Goal: Task Accomplishment & Management: Use online tool/utility

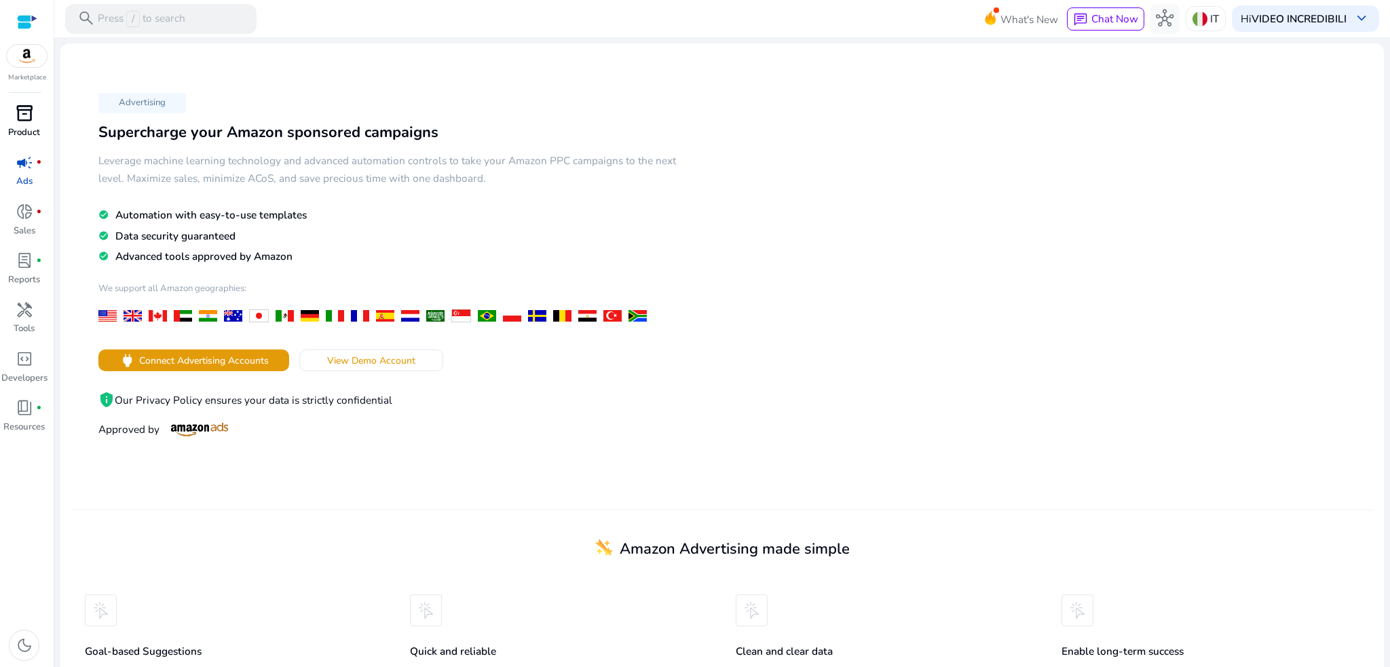
click at [32, 117] on span "inventory_2" at bounding box center [25, 114] width 18 height 18
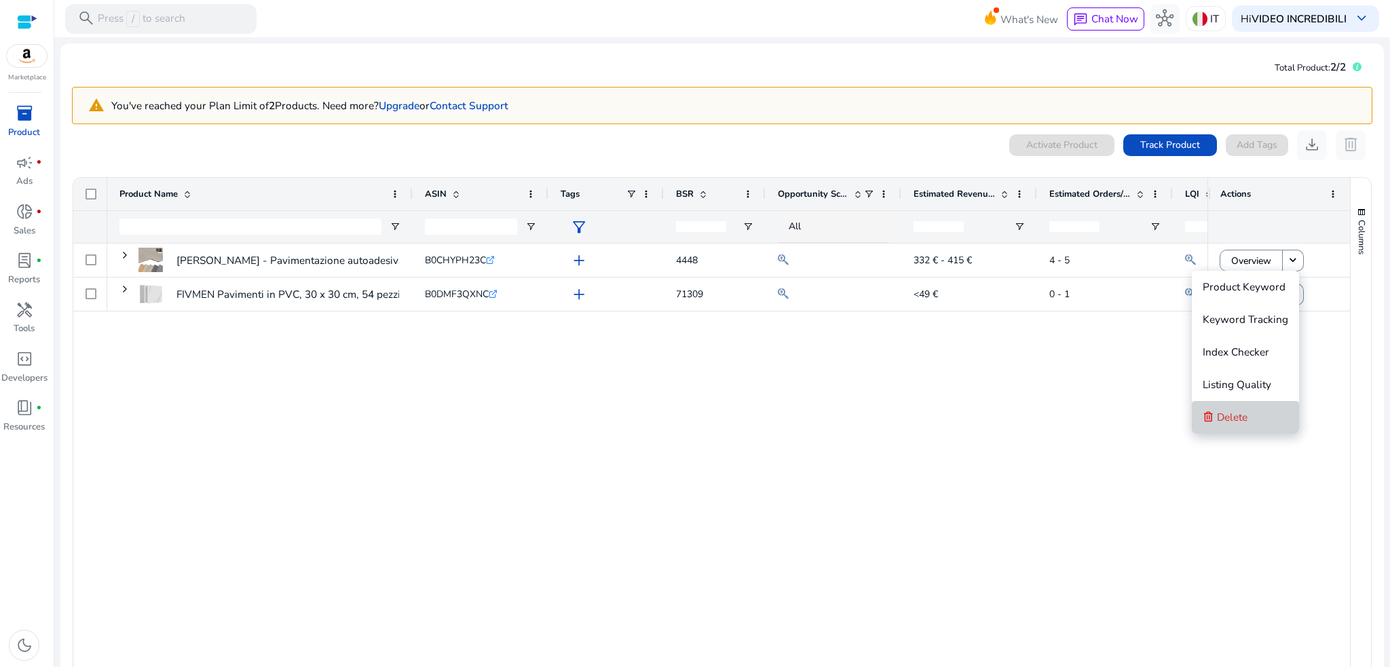
click at [1238, 407] on span "Delete" at bounding box center [1232, 417] width 31 height 27
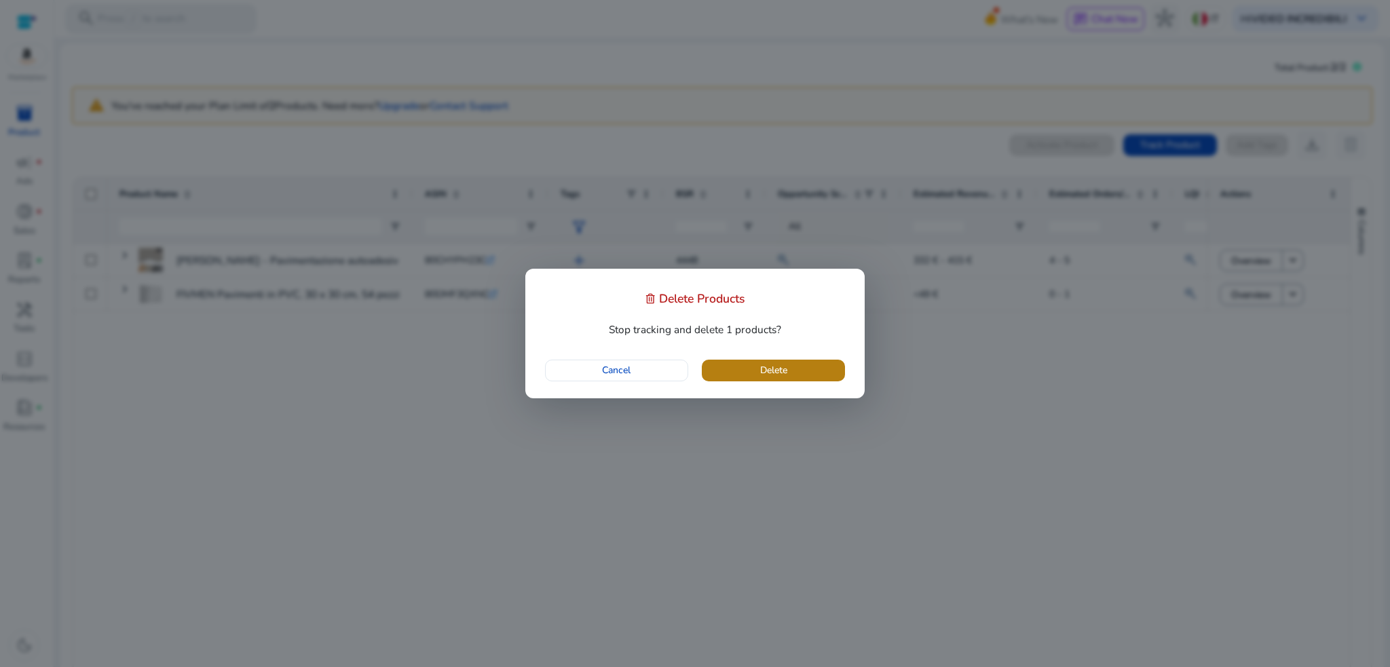
click at [809, 372] on span "button" at bounding box center [773, 370] width 143 height 33
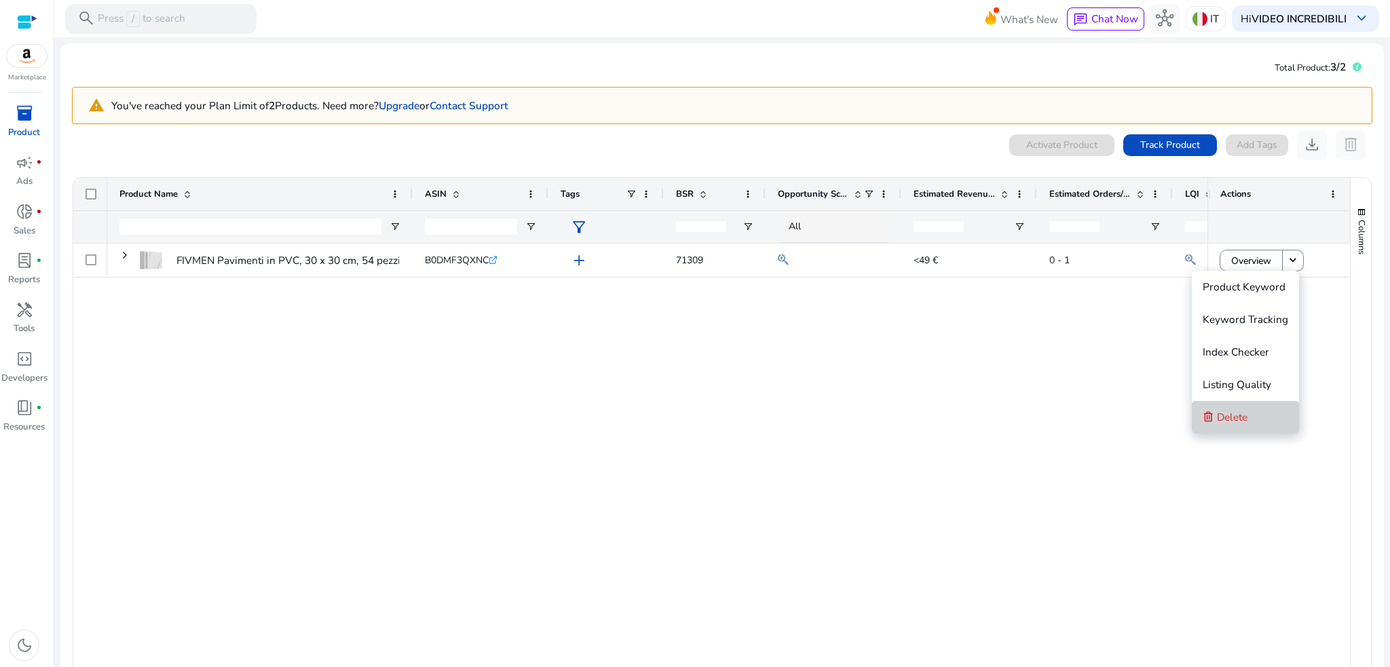
click at [1255, 412] on button "Delete" at bounding box center [1245, 417] width 107 height 33
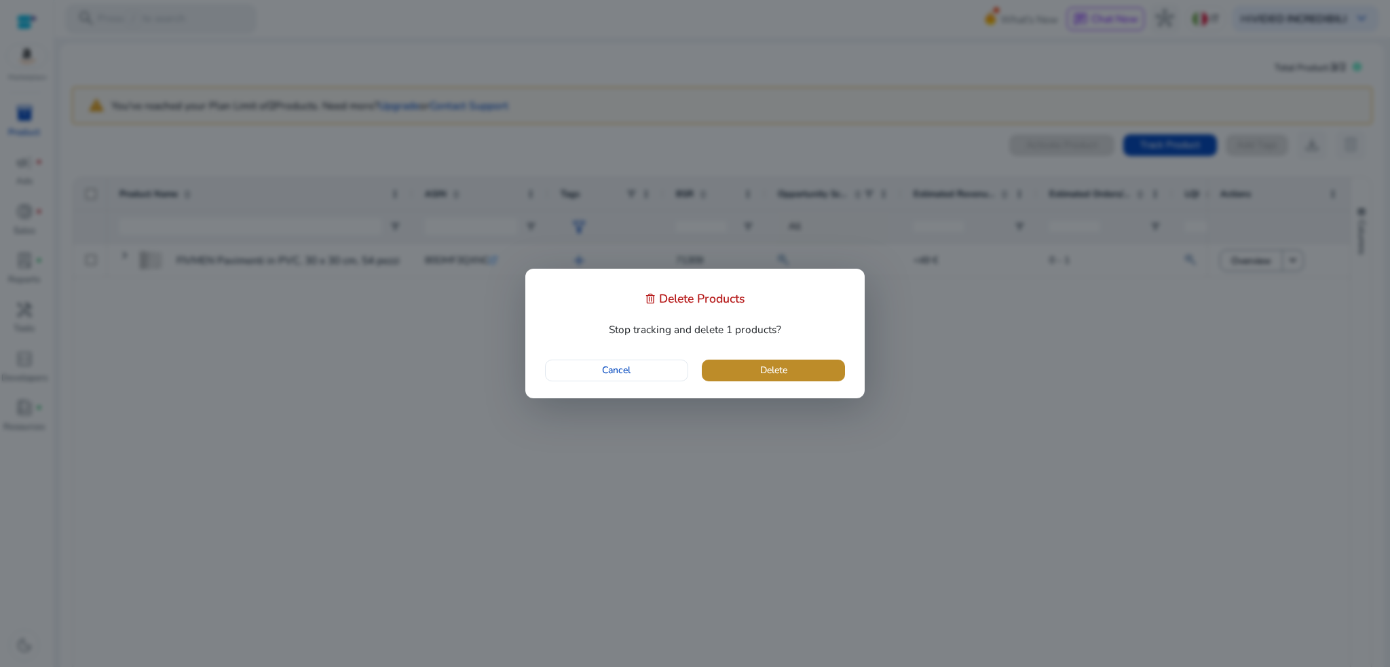
click at [778, 376] on span "Delete" at bounding box center [773, 370] width 27 height 14
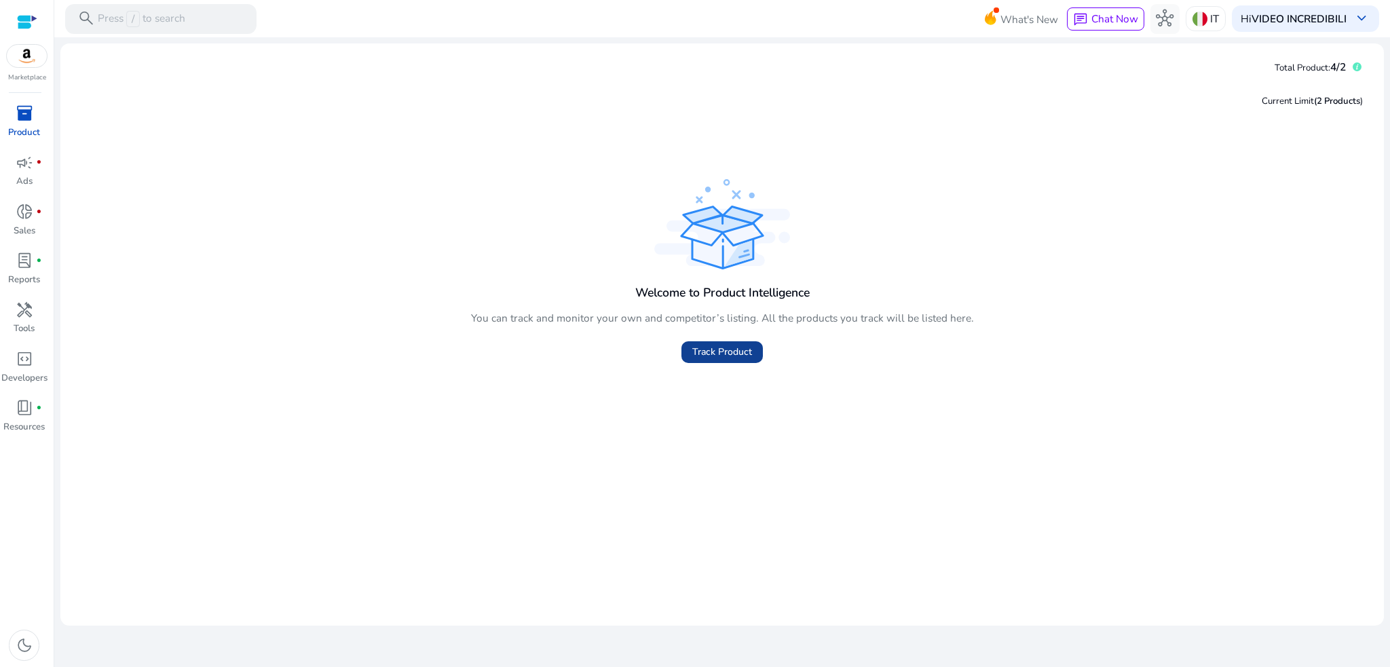
click at [696, 350] on span "Track Product" at bounding box center [722, 352] width 60 height 14
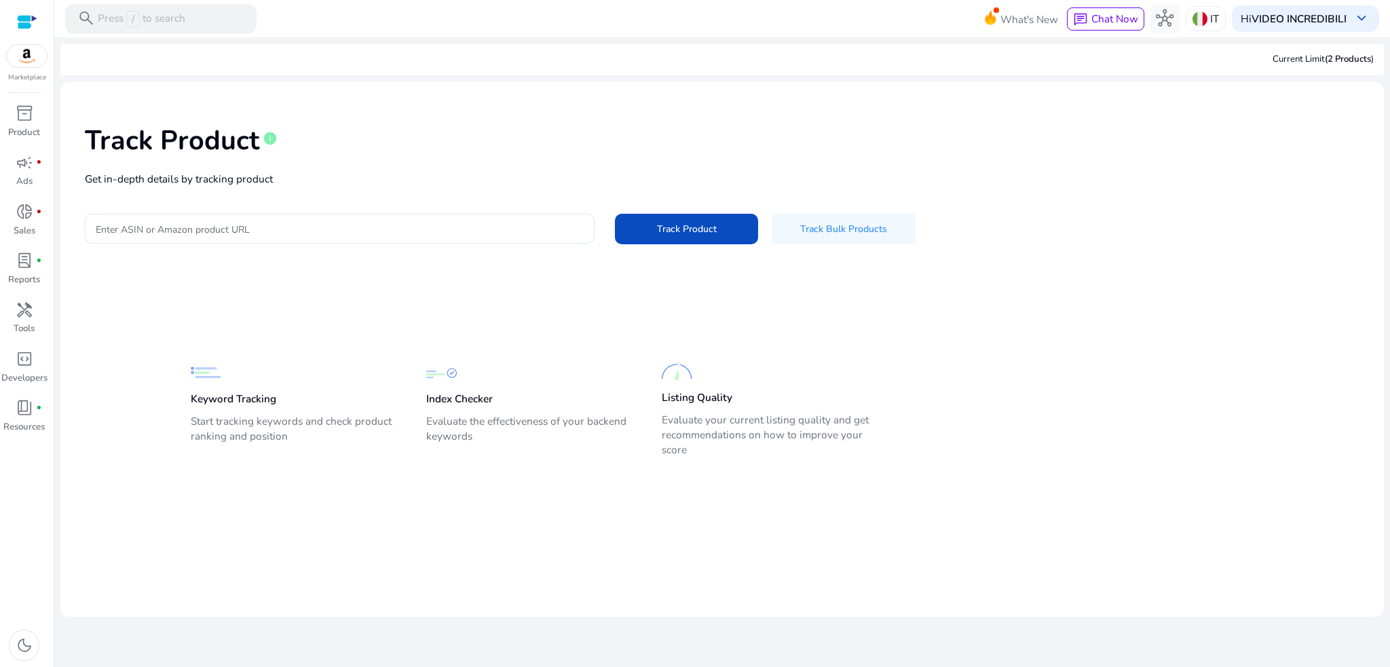
click at [440, 181] on p "Get in-depth details by tracking product" at bounding box center [722, 179] width 1275 height 16
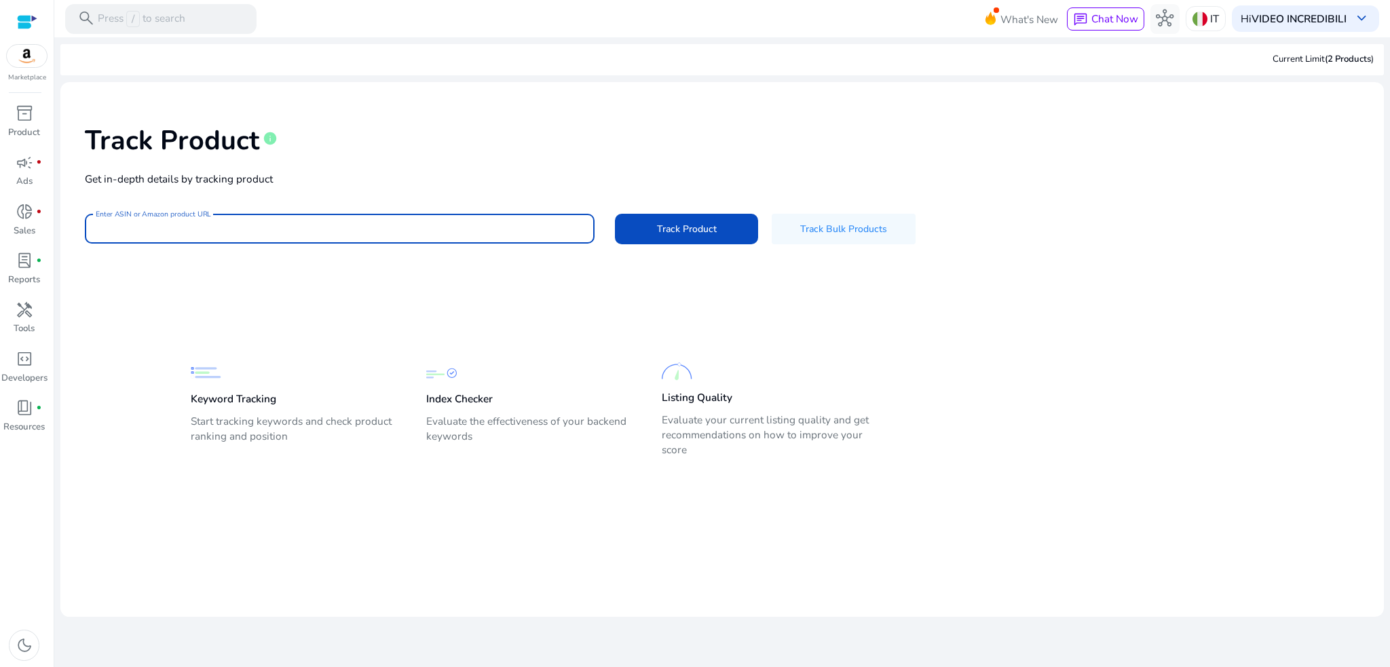
click at [356, 233] on input "Enter ASIN or Amazon product URL" at bounding box center [340, 228] width 488 height 15
paste input "**********"
type input "**********"
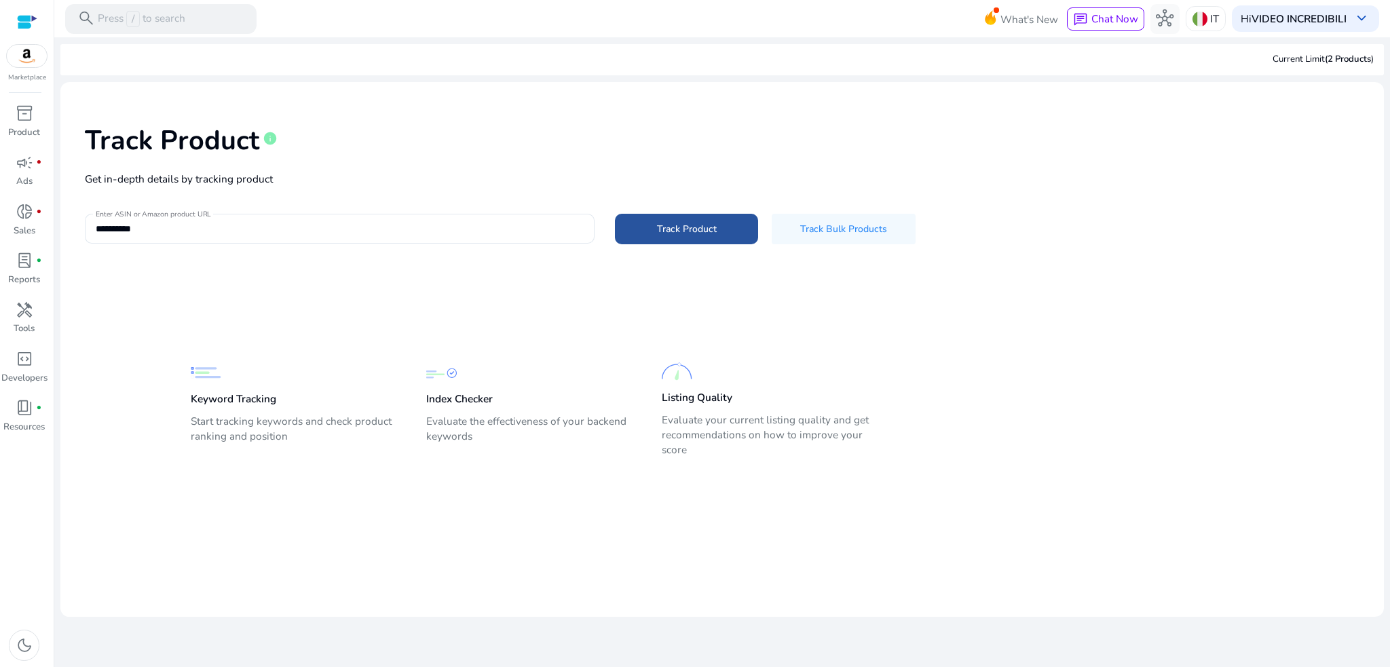
click at [672, 234] on span "Track Product" at bounding box center [687, 229] width 60 height 14
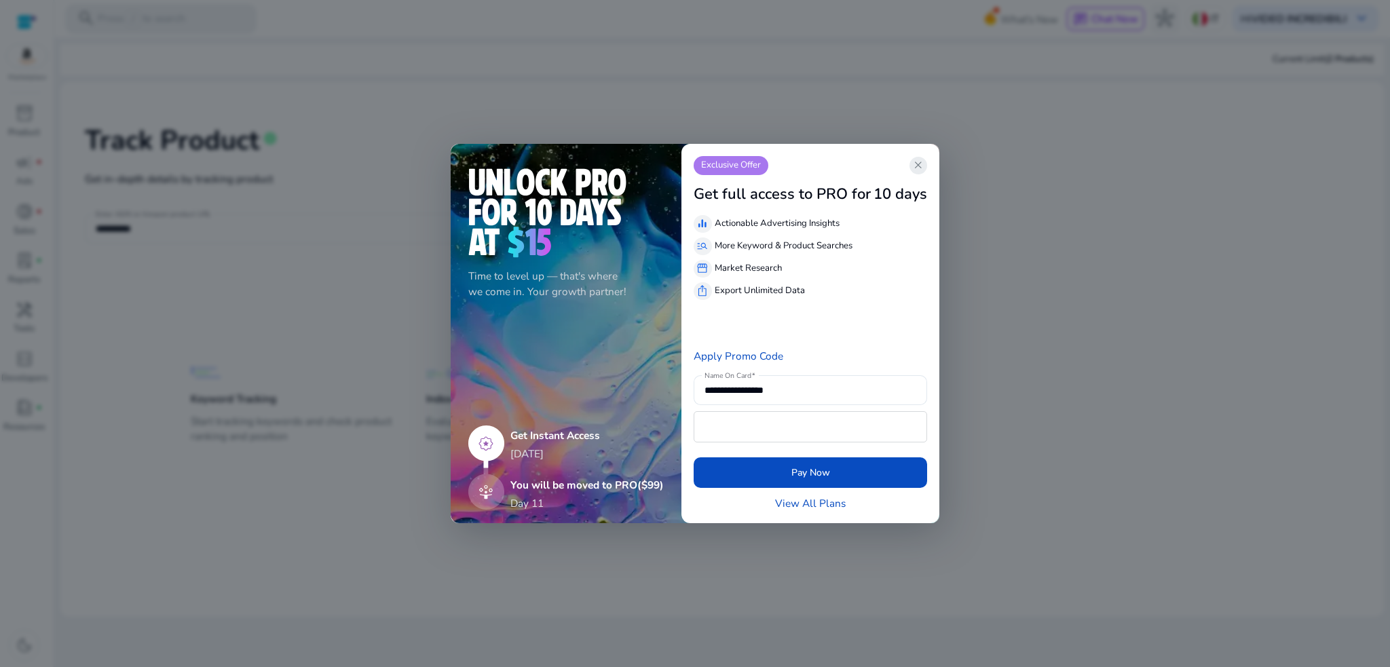
click at [921, 168] on span "close" at bounding box center [918, 166] width 12 height 12
